Goal: Obtain resource: Download file/media

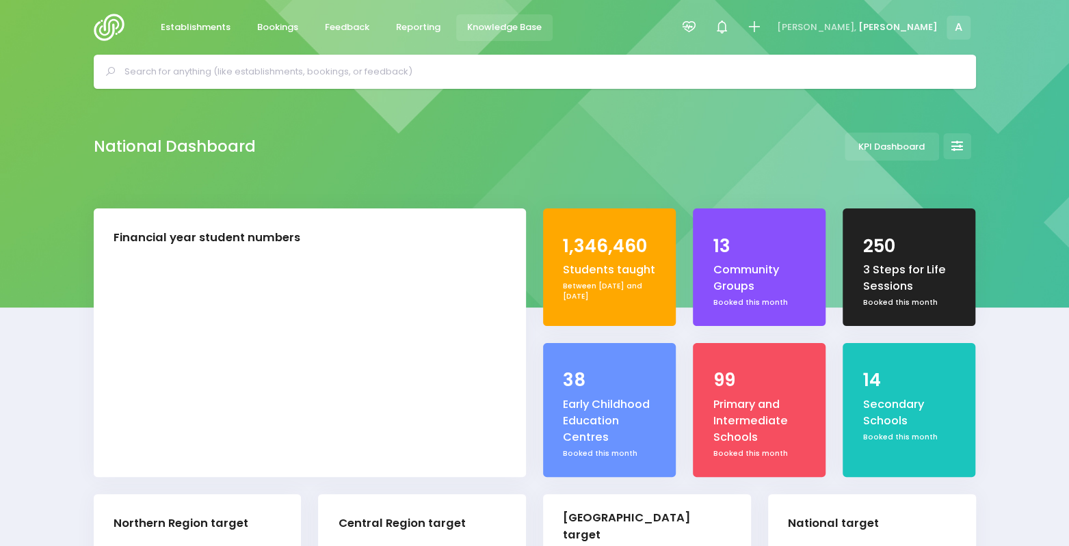
drag, startPoint x: 427, startPoint y: 31, endPoint x: 450, endPoint y: 51, distance: 30.0
click at [428, 31] on span "Reporting" at bounding box center [418, 28] width 44 height 14
select select "5"
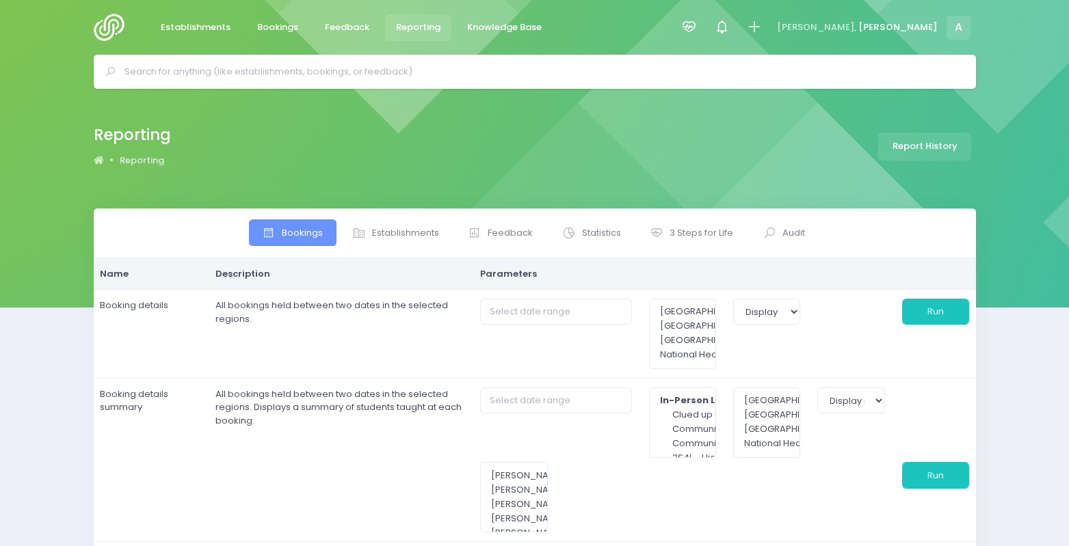
select select
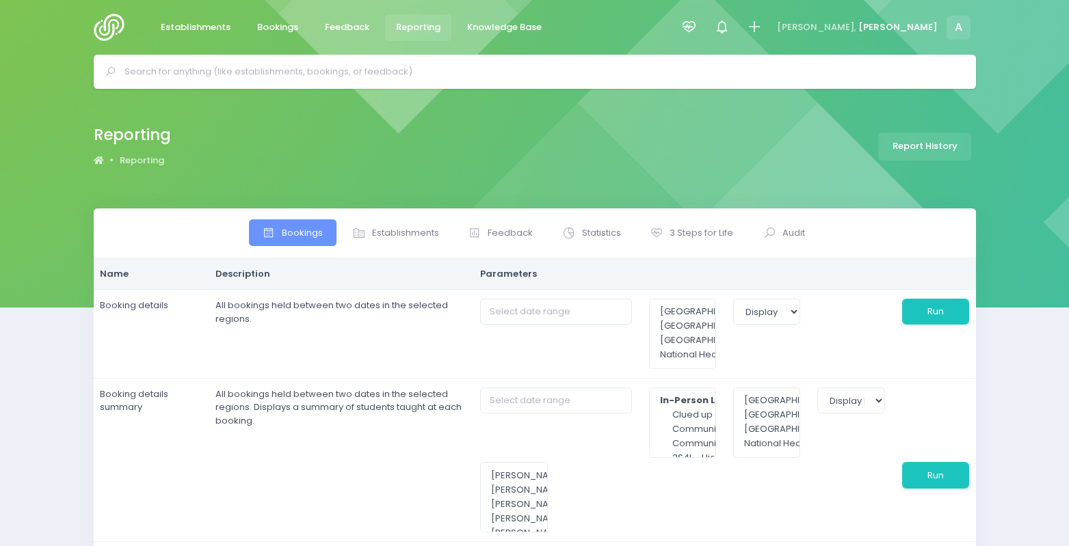
select select
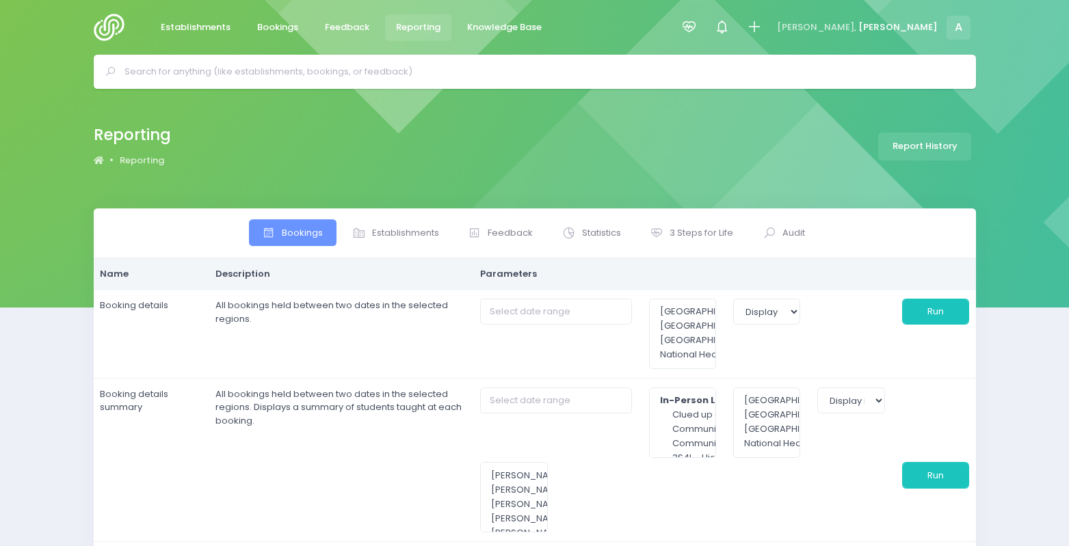
select select
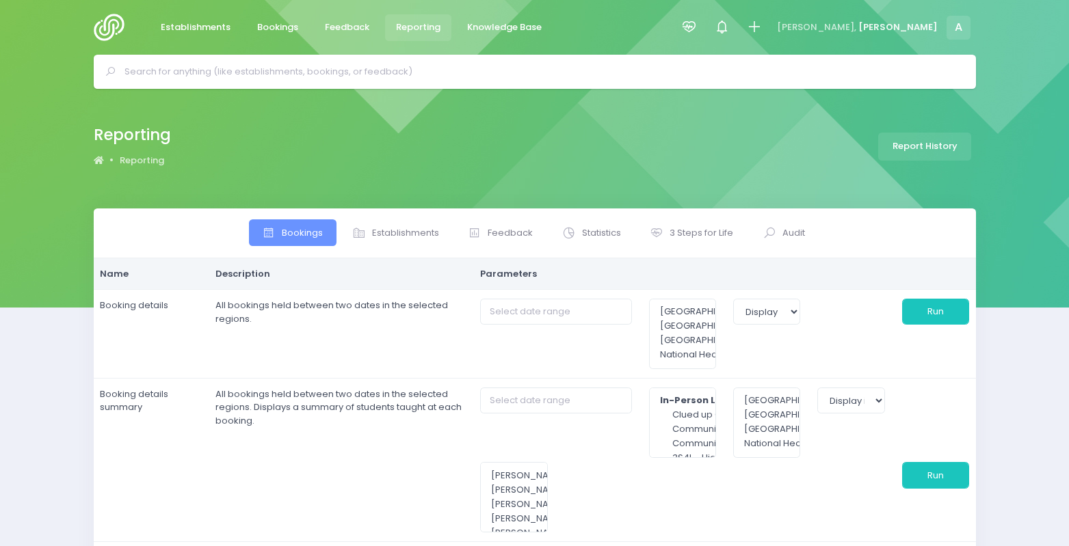
select select
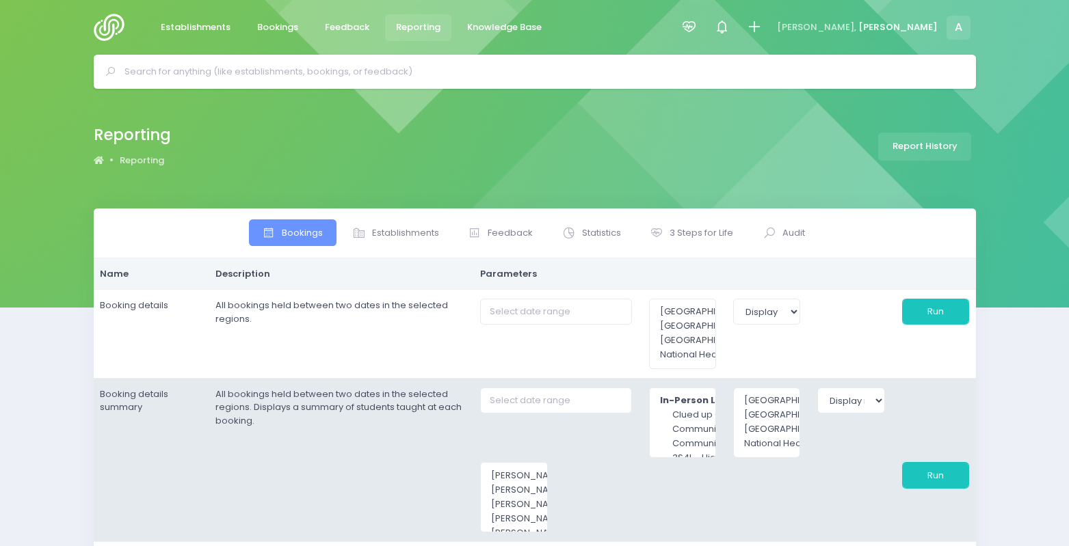
type input "01/10/2025 to 31/10/2025"
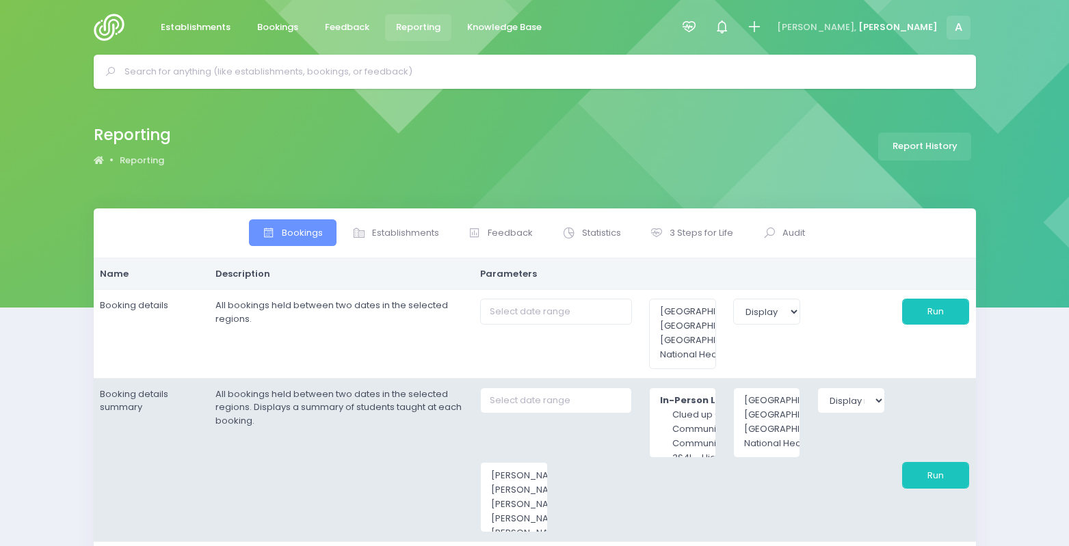
type input "01/10/2025 to 31/10/2025"
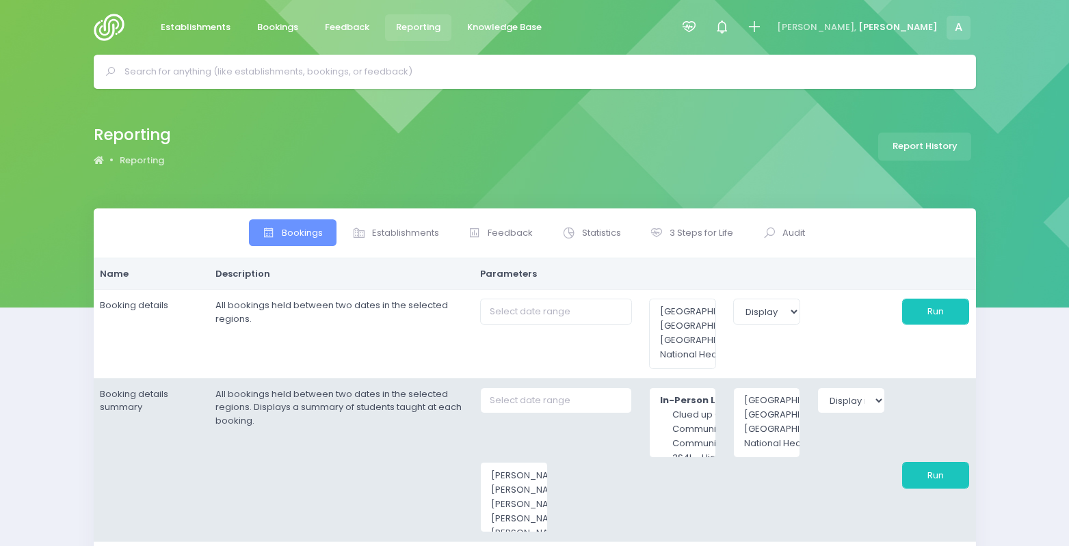
type input "01/10/2025 to 31/10/2025"
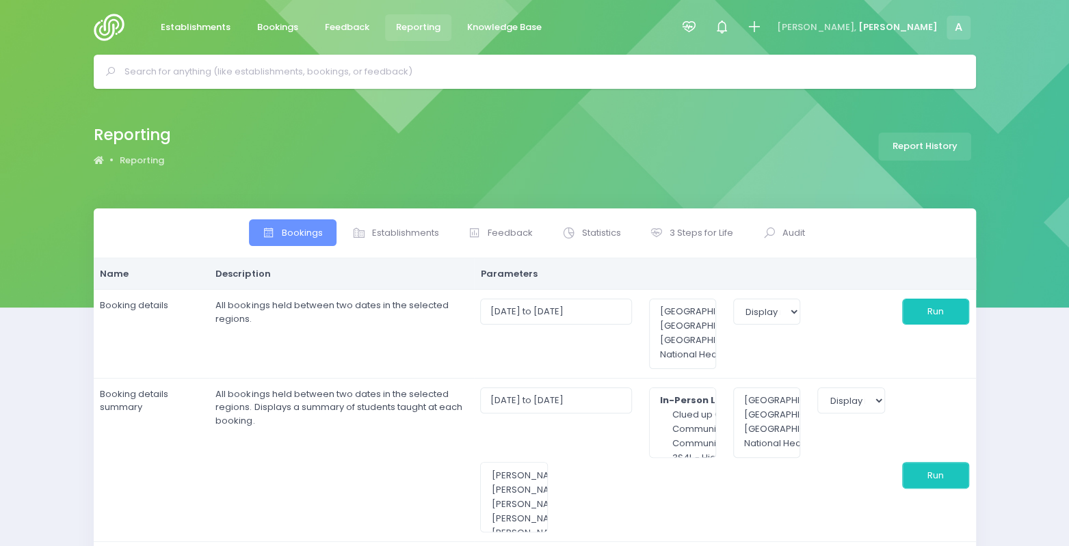
select select
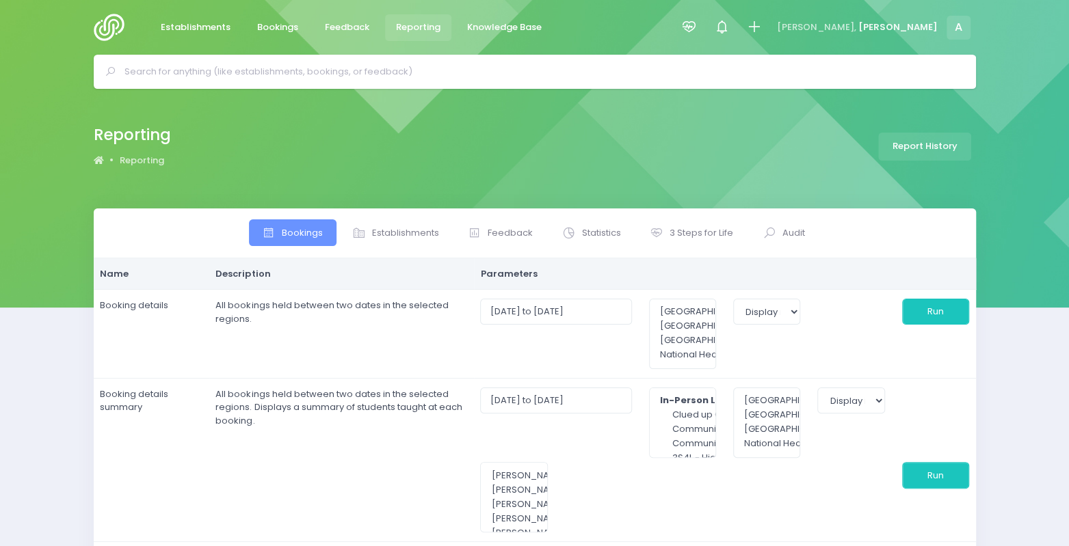
select select
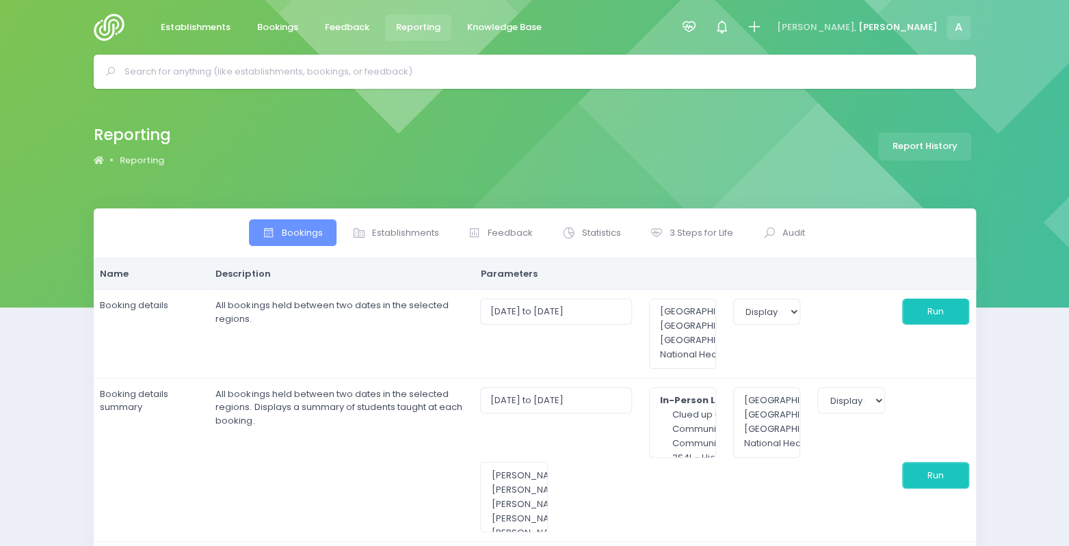
select select
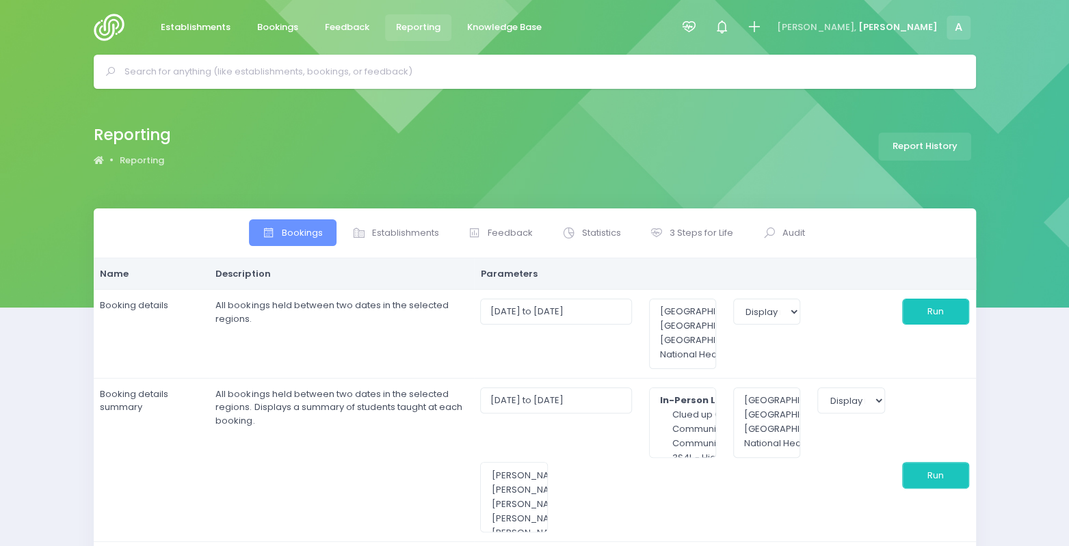
select select
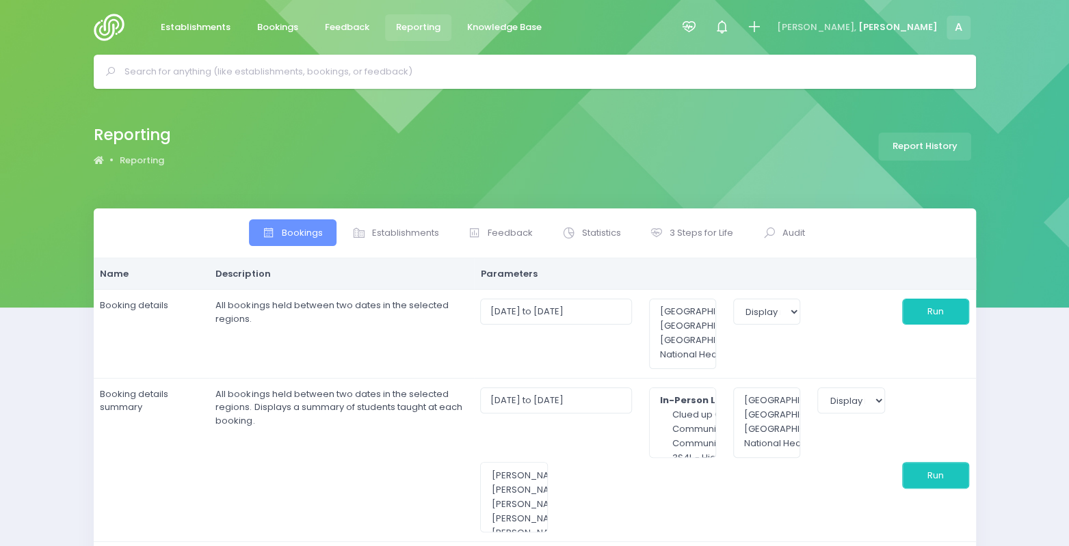
select select
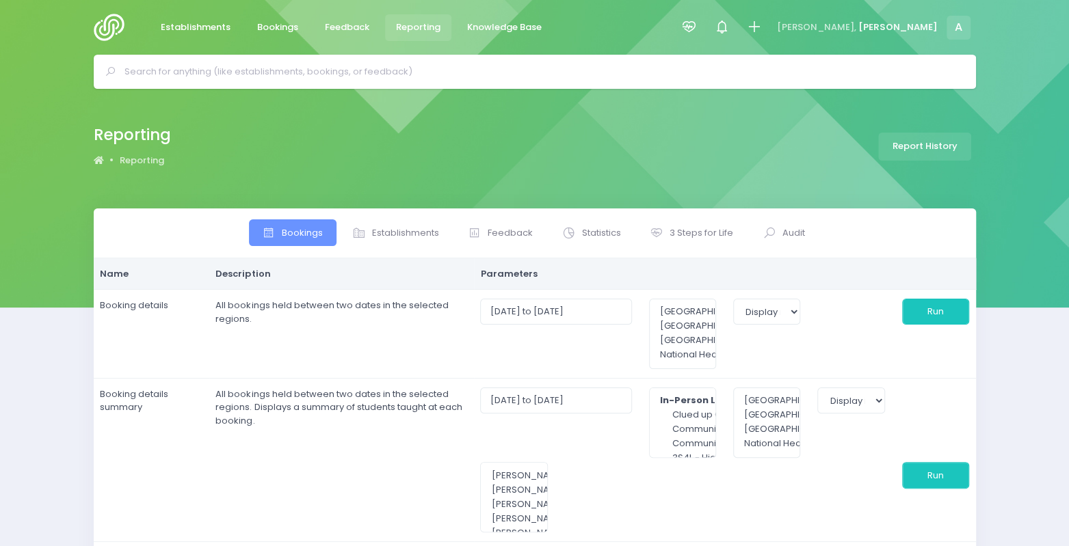
select select
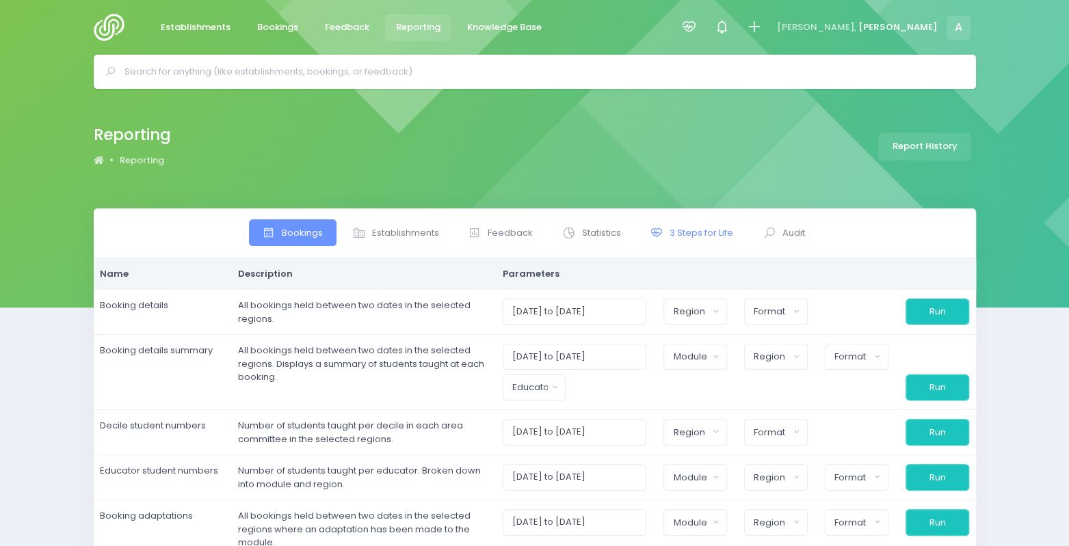
click at [676, 227] on span "3 Steps for Life" at bounding box center [701, 233] width 64 height 14
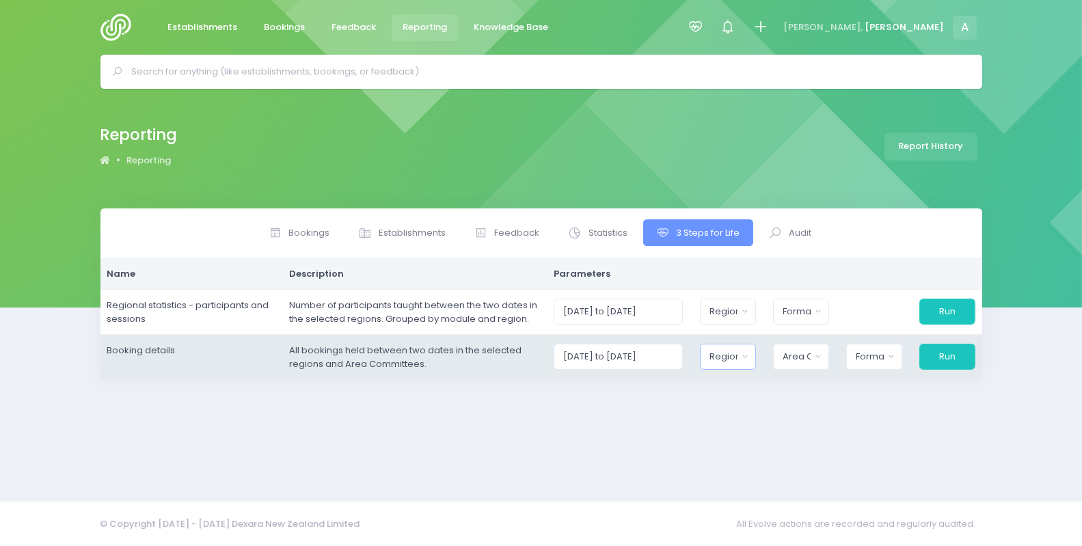
click at [738, 353] on div "Region" at bounding box center [724, 357] width 28 height 14
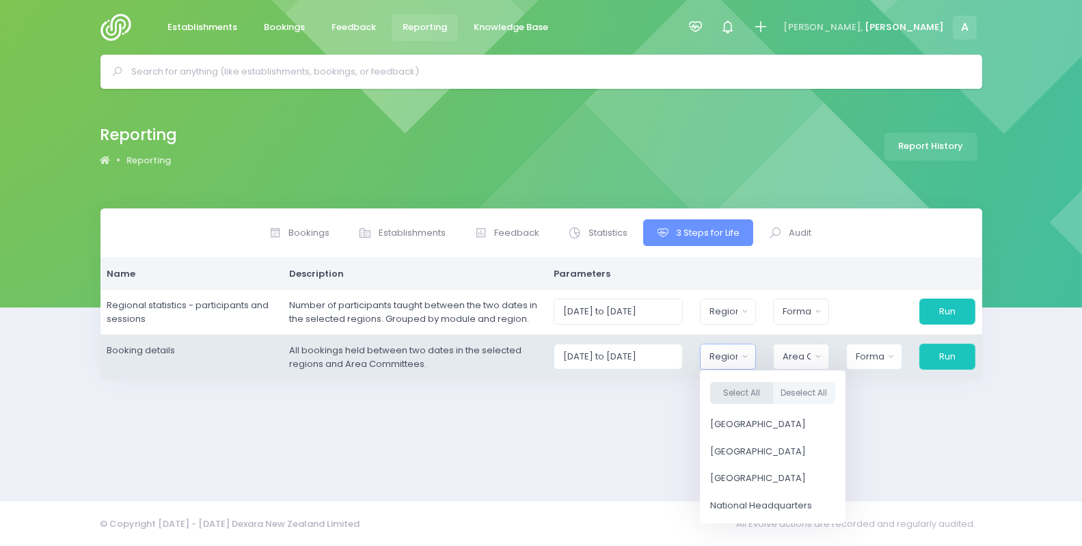
click at [763, 382] on button "Select All" at bounding box center [741, 393] width 63 height 23
select select "Northern"
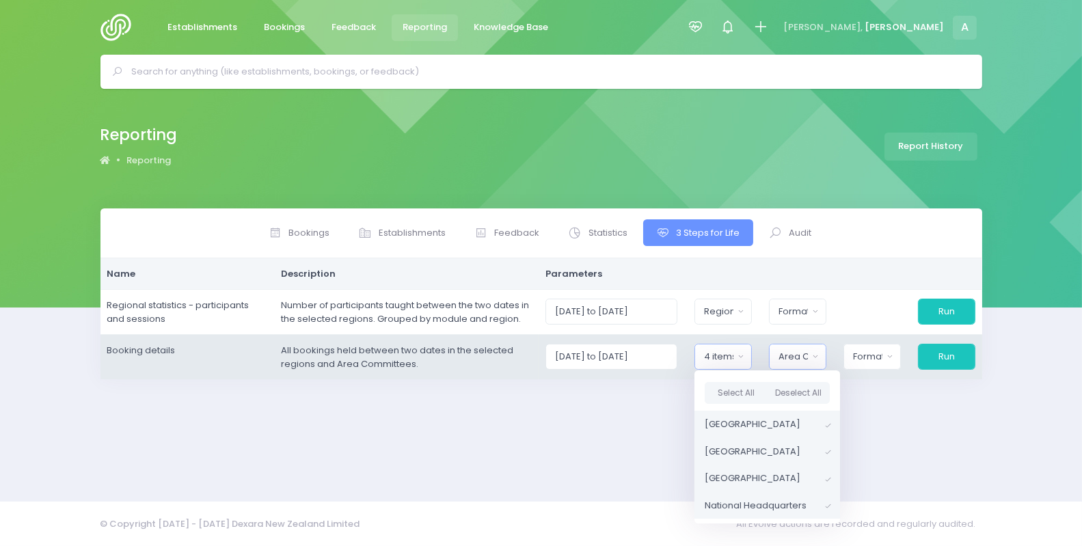
click at [803, 358] on div "Area Committee" at bounding box center [793, 357] width 29 height 14
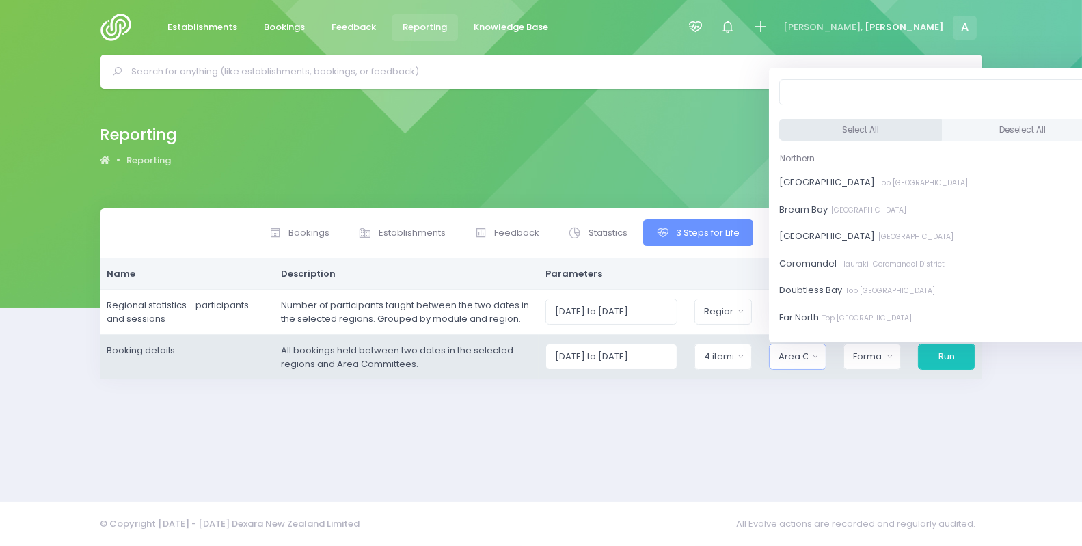
drag, startPoint x: 831, startPoint y: 128, endPoint x: 842, endPoint y: 165, distance: 38.5
click at [833, 133] on button "Select All" at bounding box center [860, 130] width 163 height 23
select select "Bay of Islands"
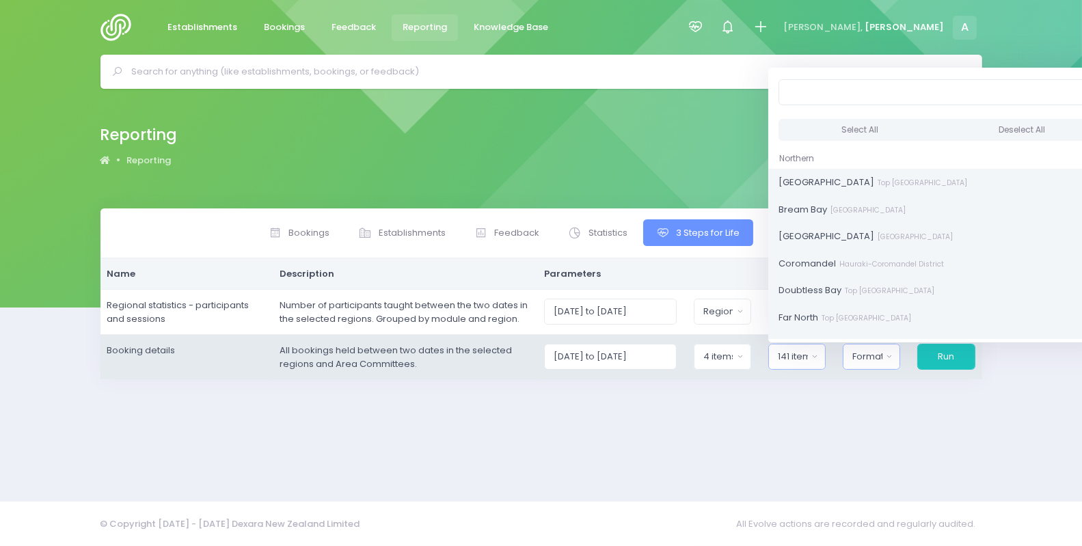
click at [881, 355] on div "Format" at bounding box center [867, 357] width 30 height 14
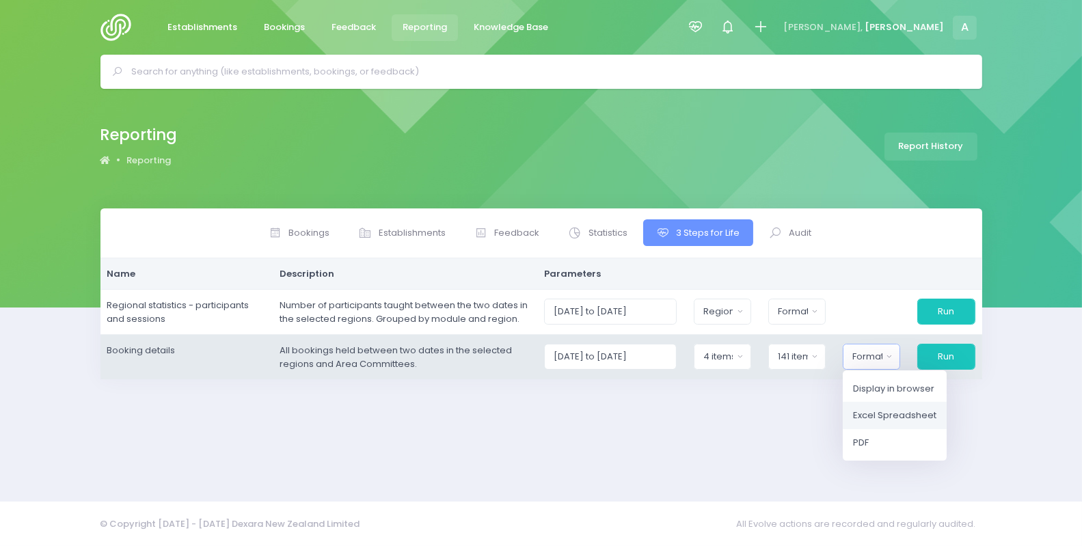
click at [902, 419] on span "Excel Spreadsheet" at bounding box center [894, 416] width 83 height 14
select select "excel"
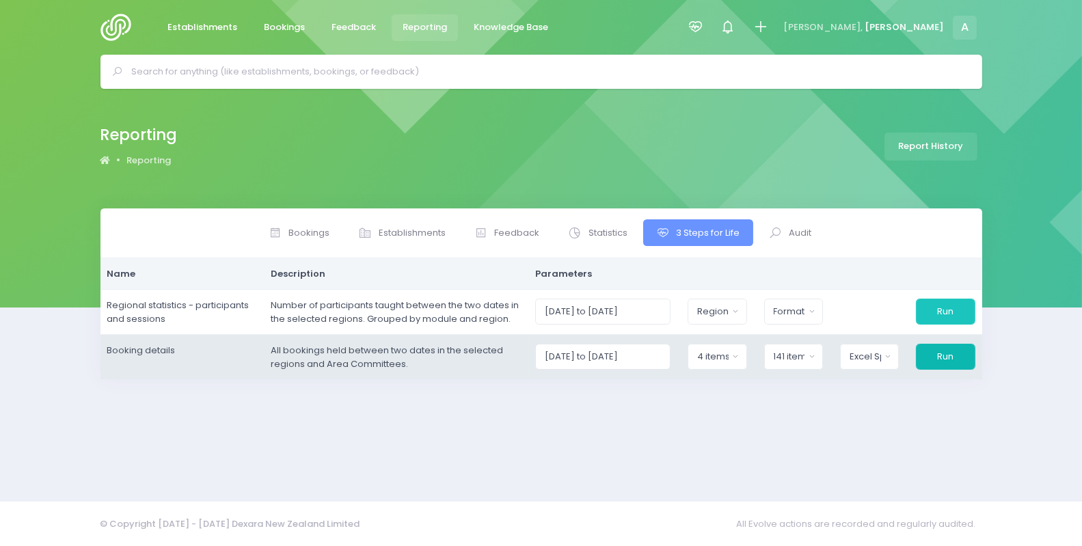
click at [942, 355] on button "Run" at bounding box center [945, 357] width 59 height 26
